Goal: Find specific page/section: Find specific page/section

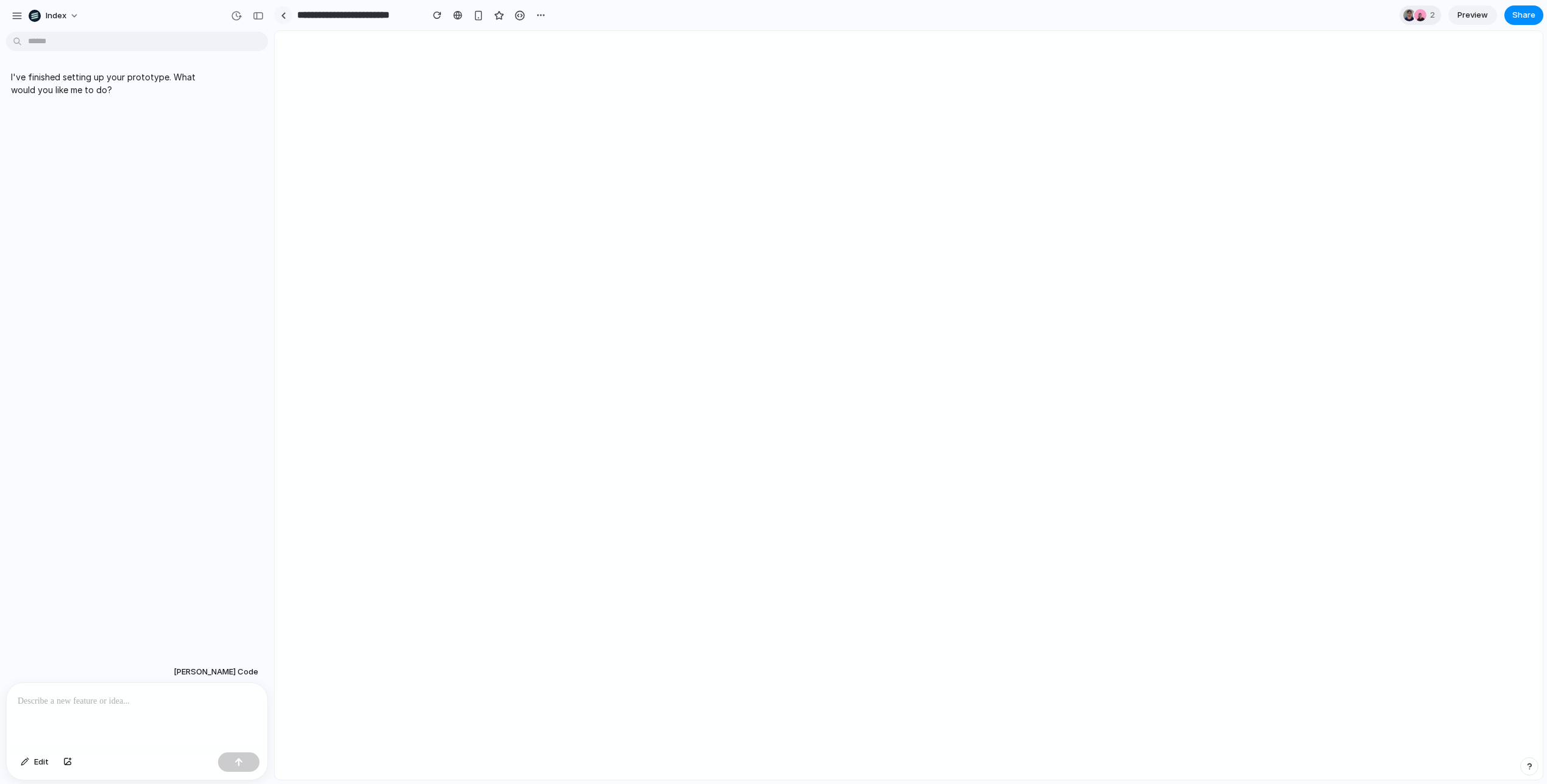
drag, startPoint x: 0, startPoint y: 0, endPoint x: 282, endPoint y: 18, distance: 282.6
click at [282, 18] on div at bounding box center [283, 15] width 6 height 6
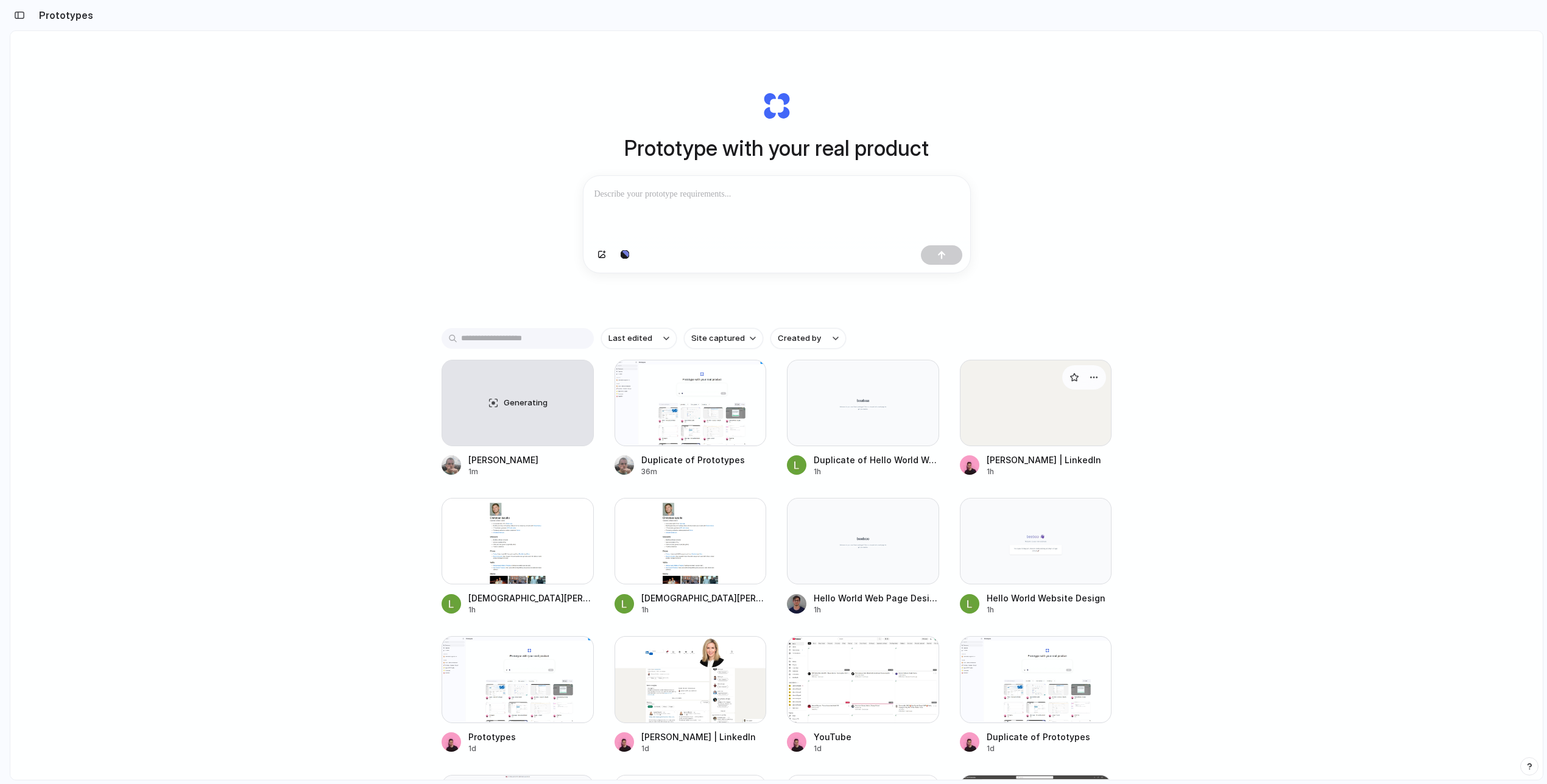
click at [1022, 409] on div at bounding box center [1036, 403] width 152 height 87
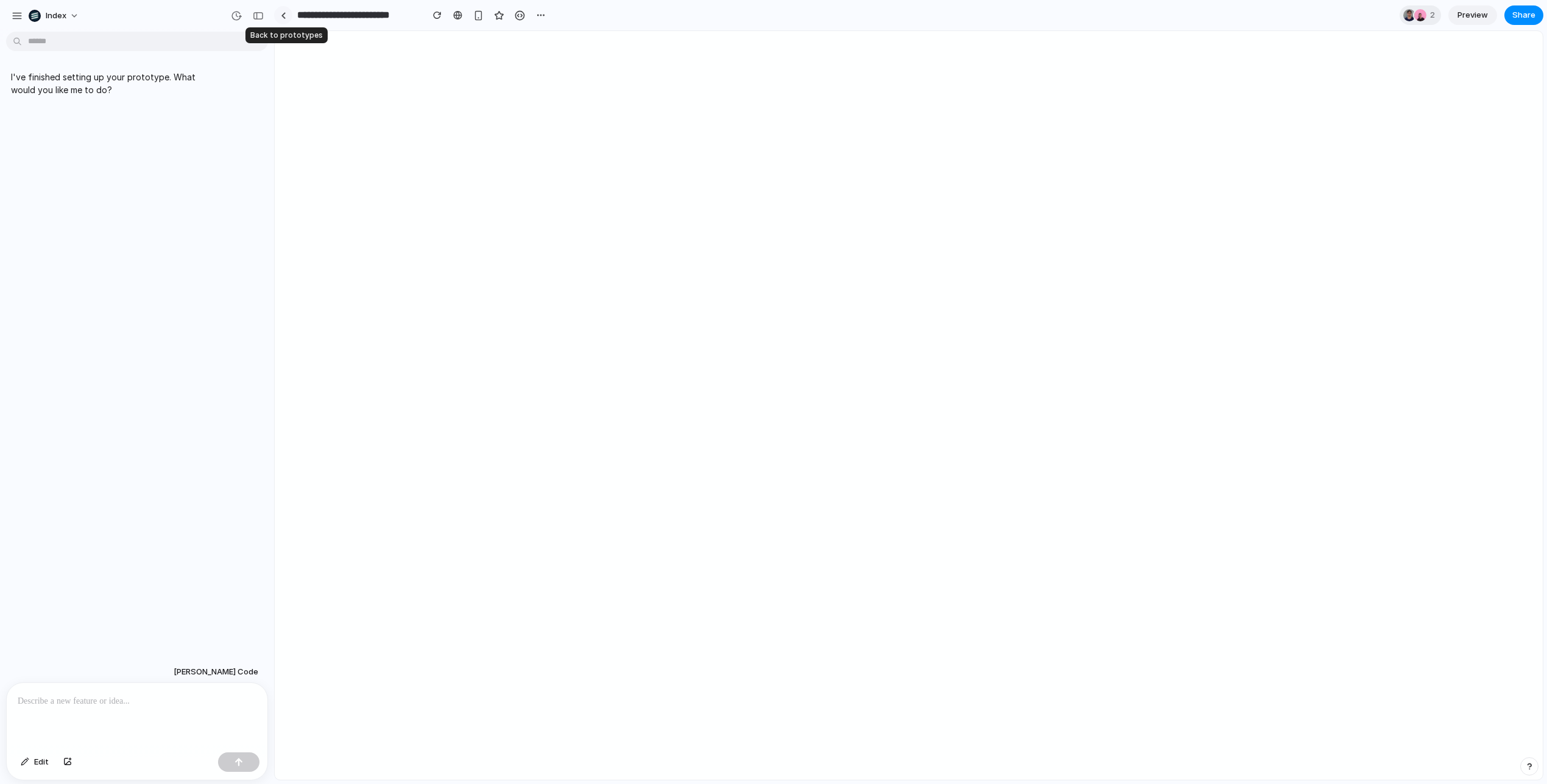
click at [281, 16] on div at bounding box center [283, 15] width 6 height 6
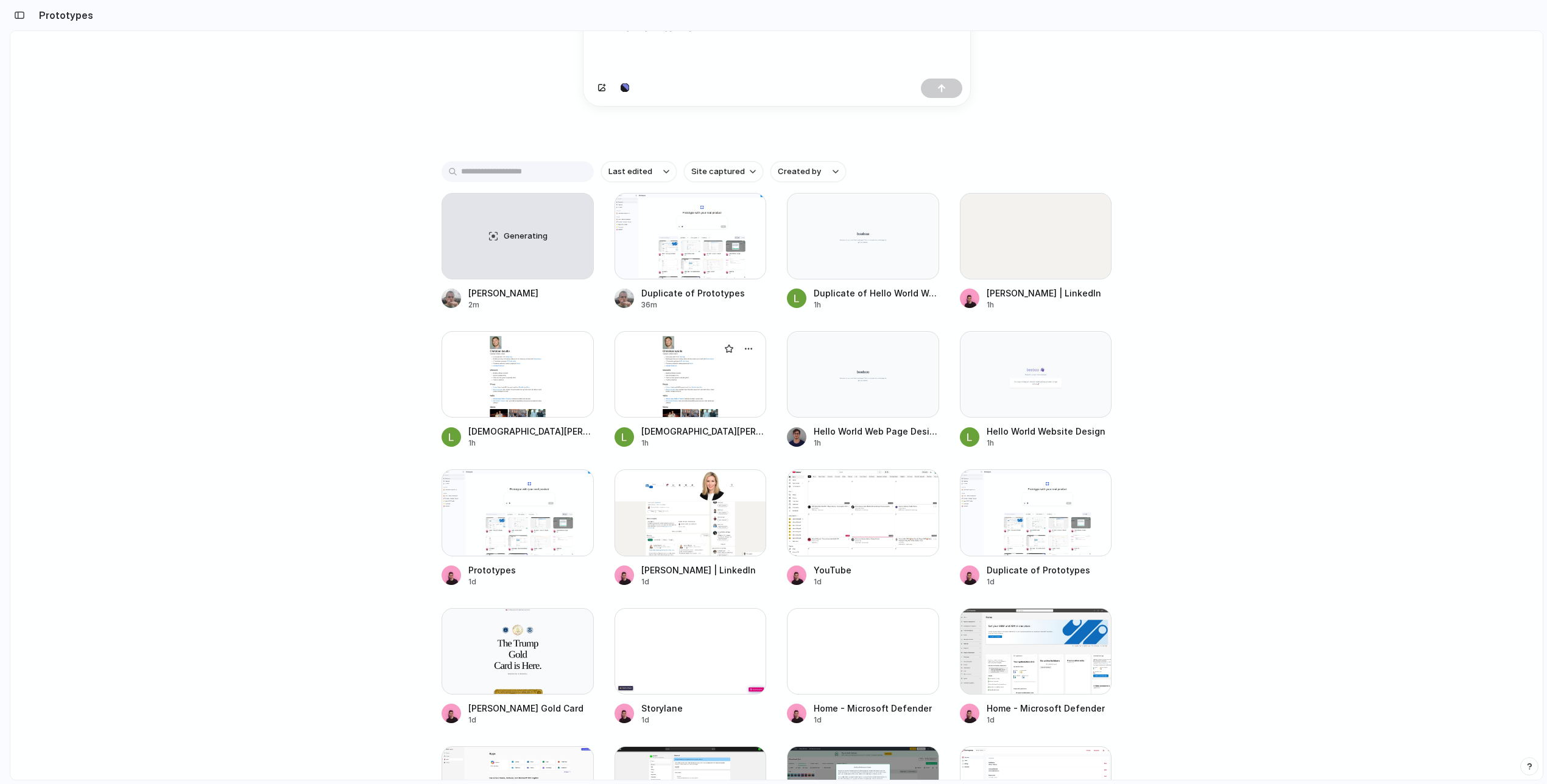
scroll to position [171, 0]
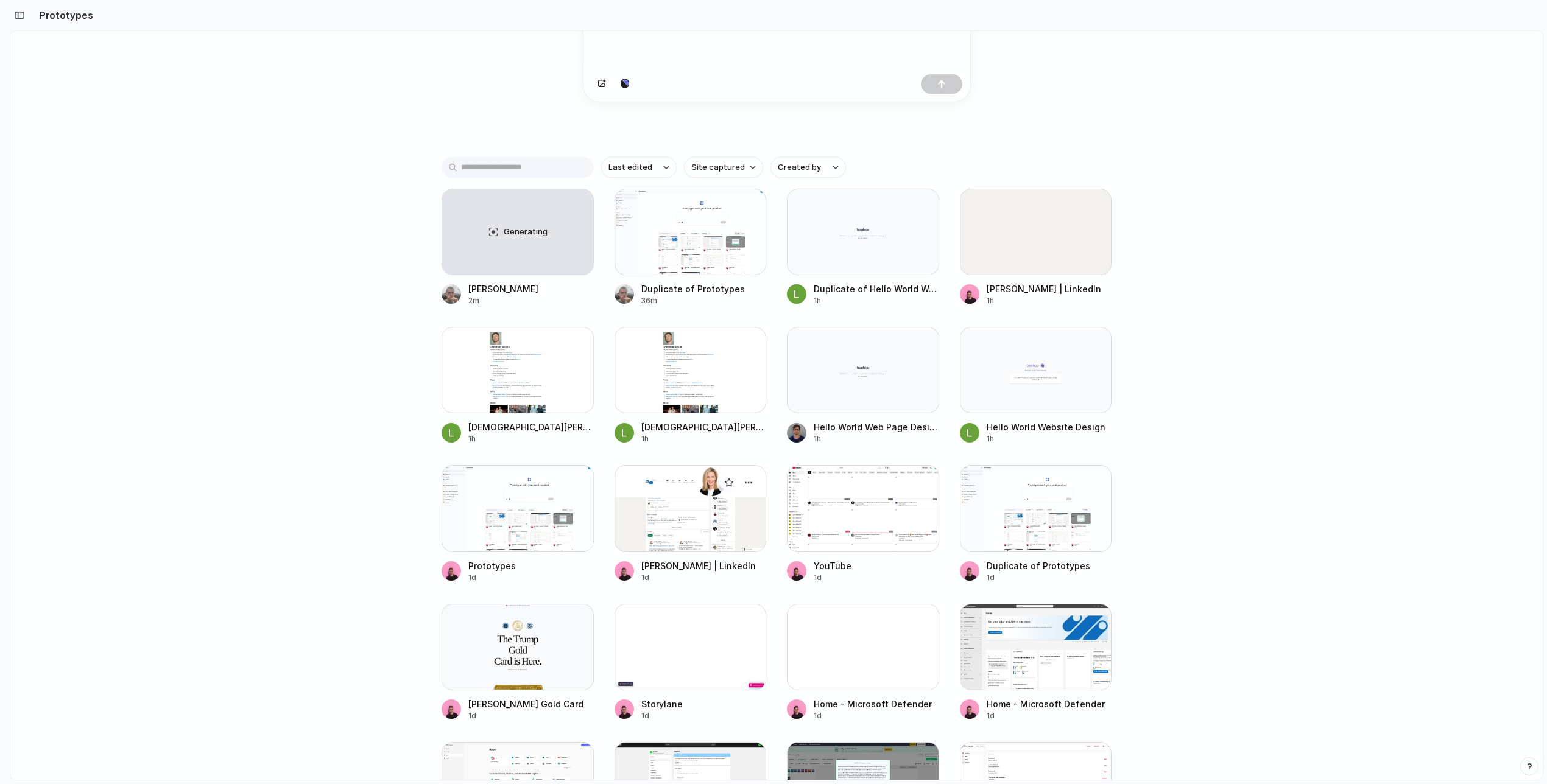
click at [688, 513] on div at bounding box center [690, 508] width 152 height 87
